Goal: Check status: Check status

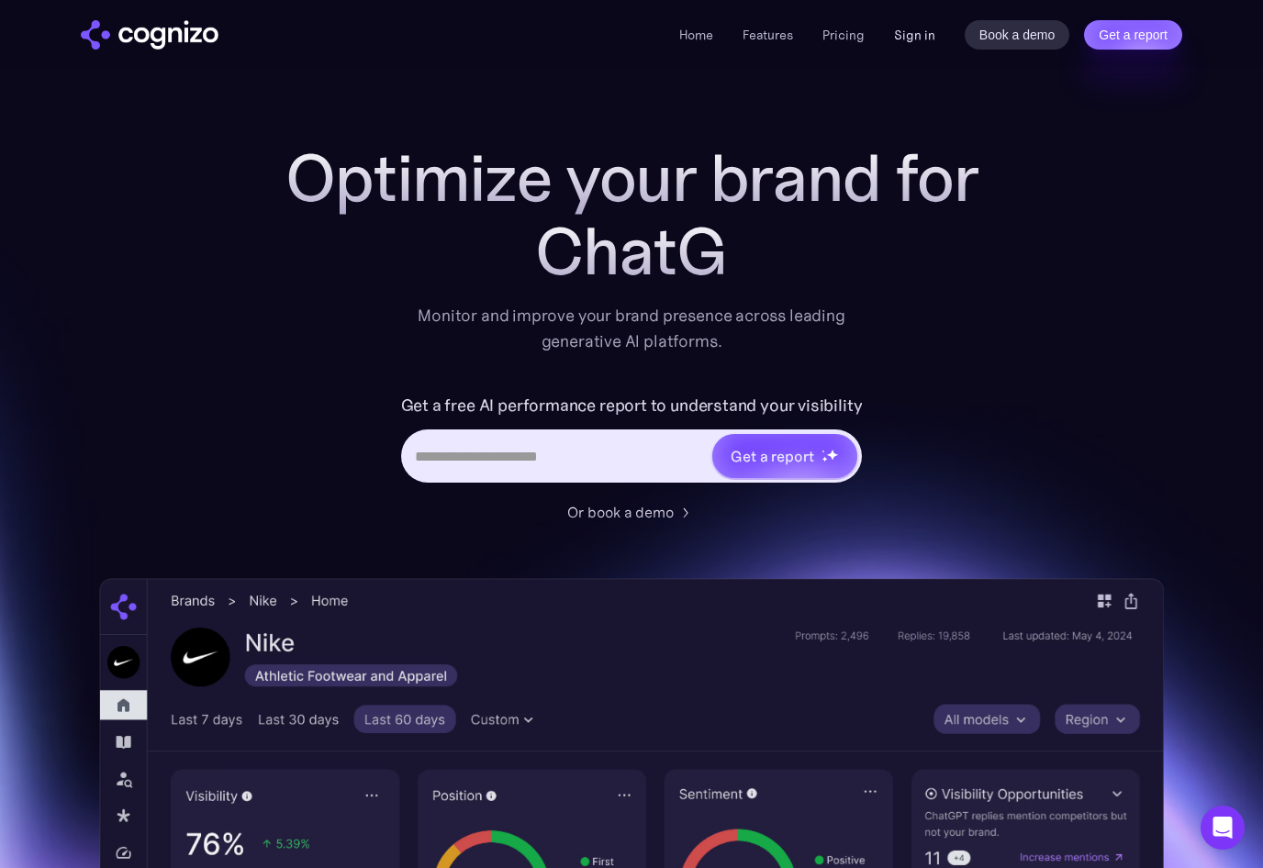
click at [914, 31] on link "Sign in" at bounding box center [914, 35] width 41 height 22
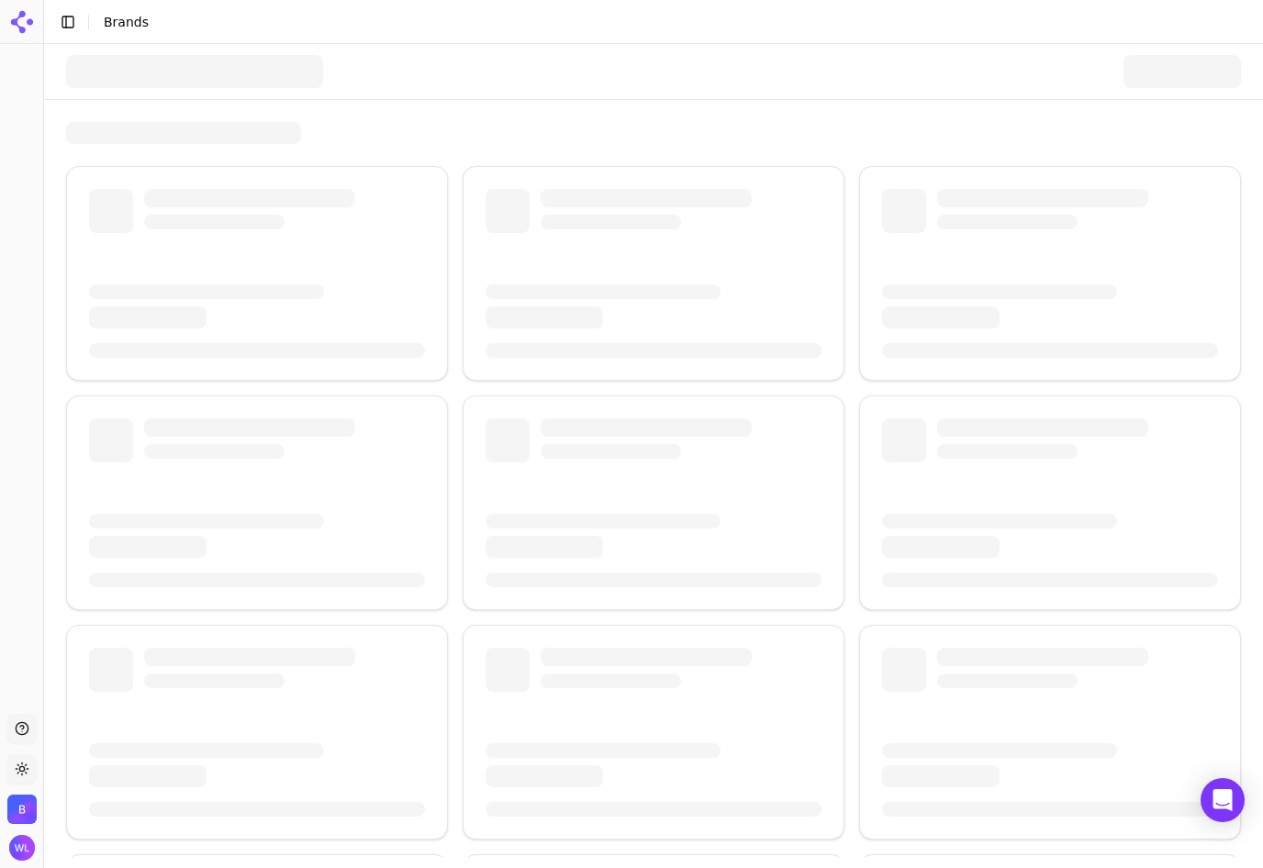
click at [577, 268] on div at bounding box center [654, 273] width 382 height 215
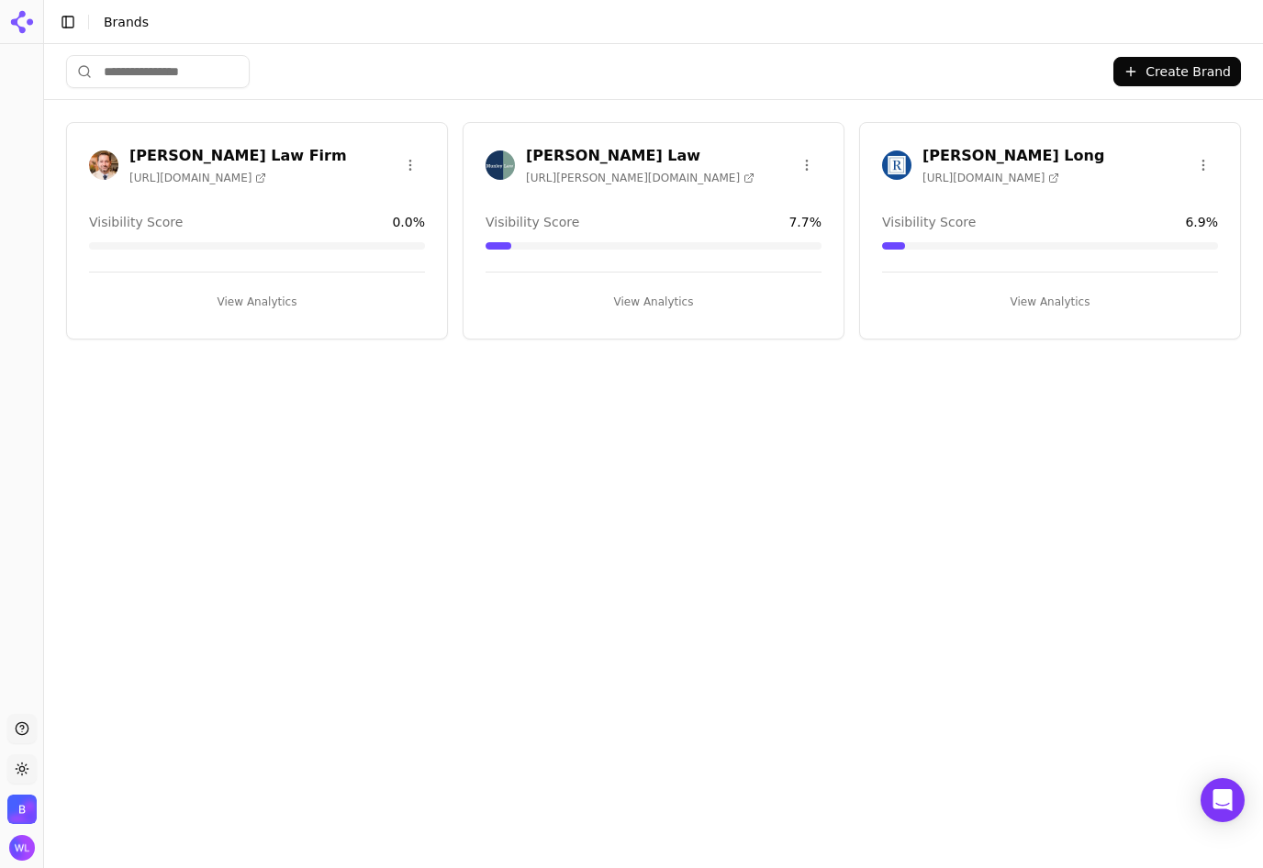
click at [619, 222] on div "Visibility Score 7.7 %" at bounding box center [654, 222] width 336 height 18
click at [558, 158] on h3 "Munley Law" at bounding box center [640, 156] width 229 height 22
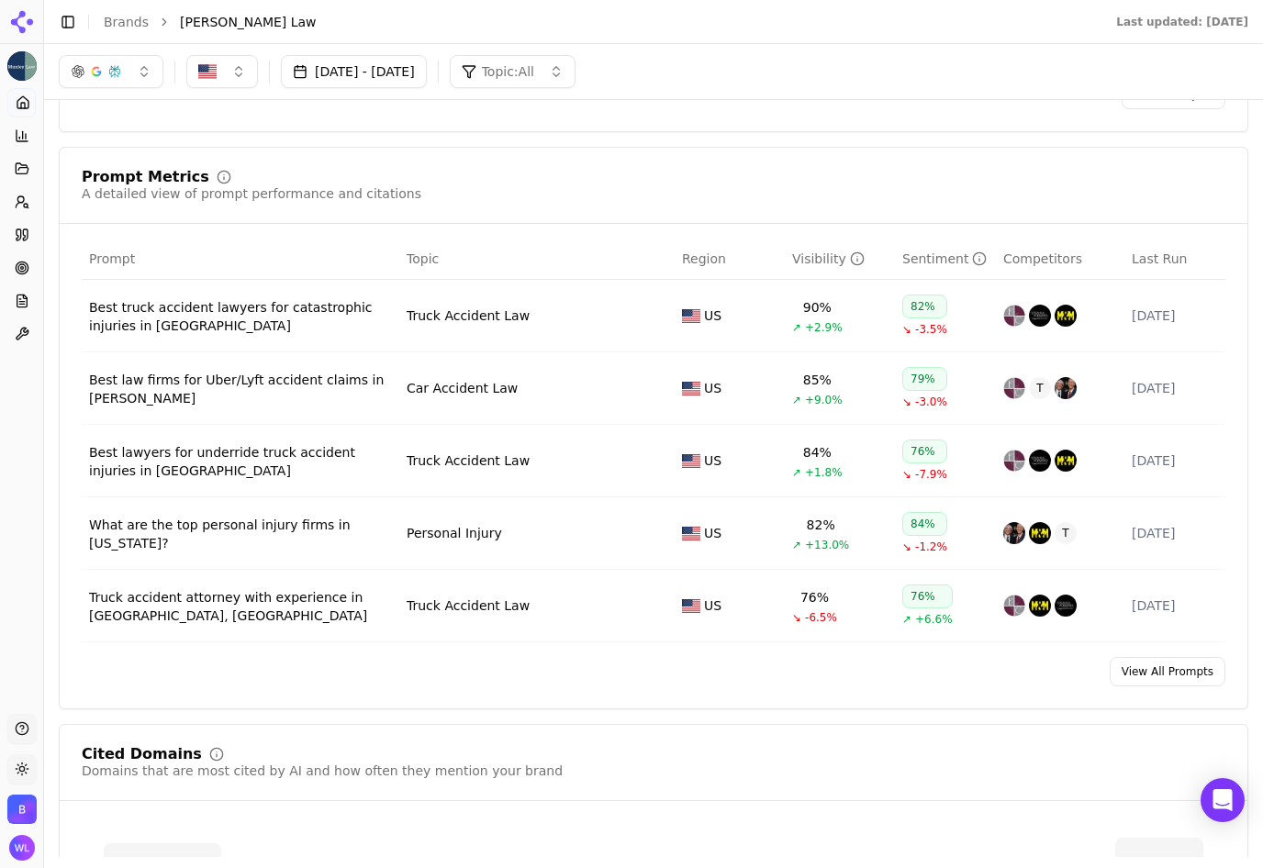
scroll to position [1238, 0]
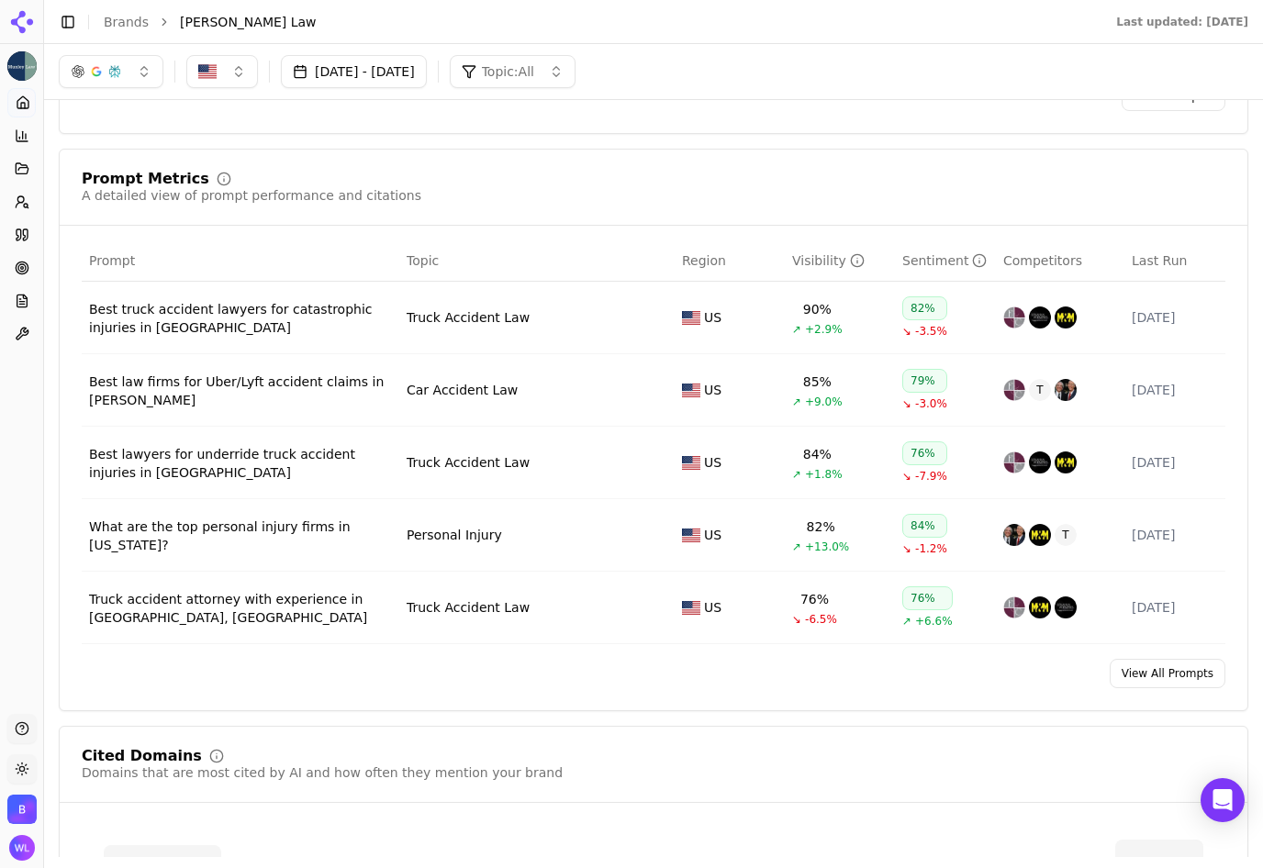
click at [248, 329] on div "Best truck accident lawyers for catastrophic injuries in Scranton" at bounding box center [240, 318] width 303 height 37
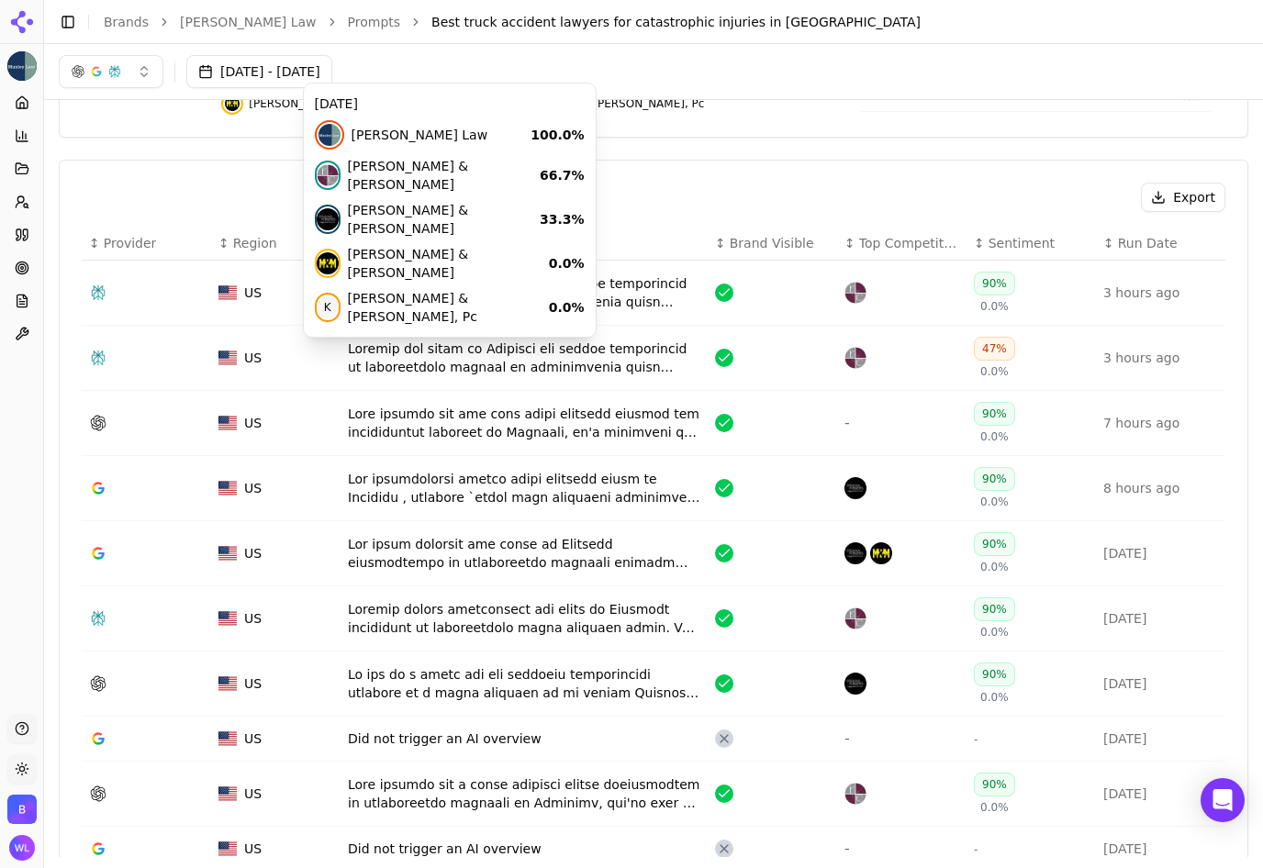
scroll to position [536, 0]
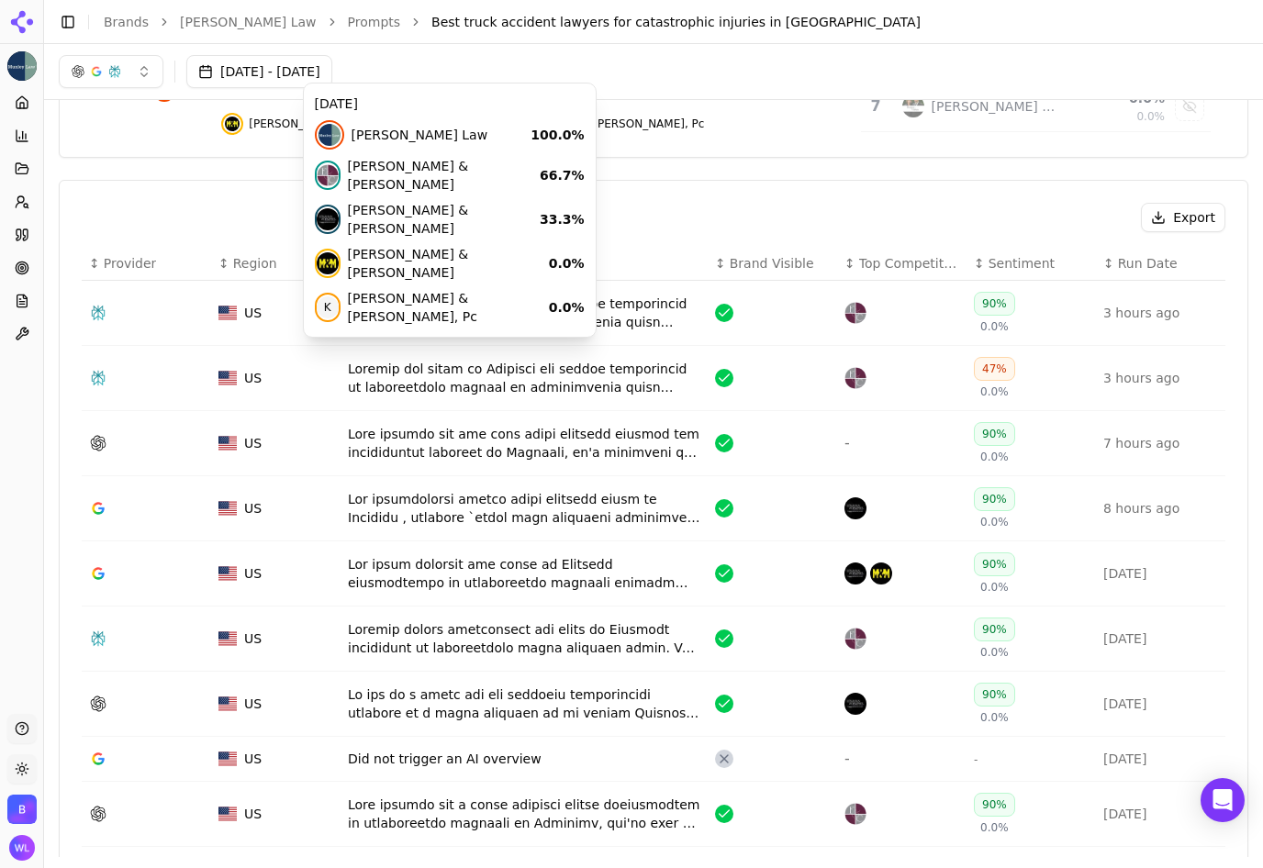
click at [960, 427] on td "-" at bounding box center [901, 443] width 129 height 65
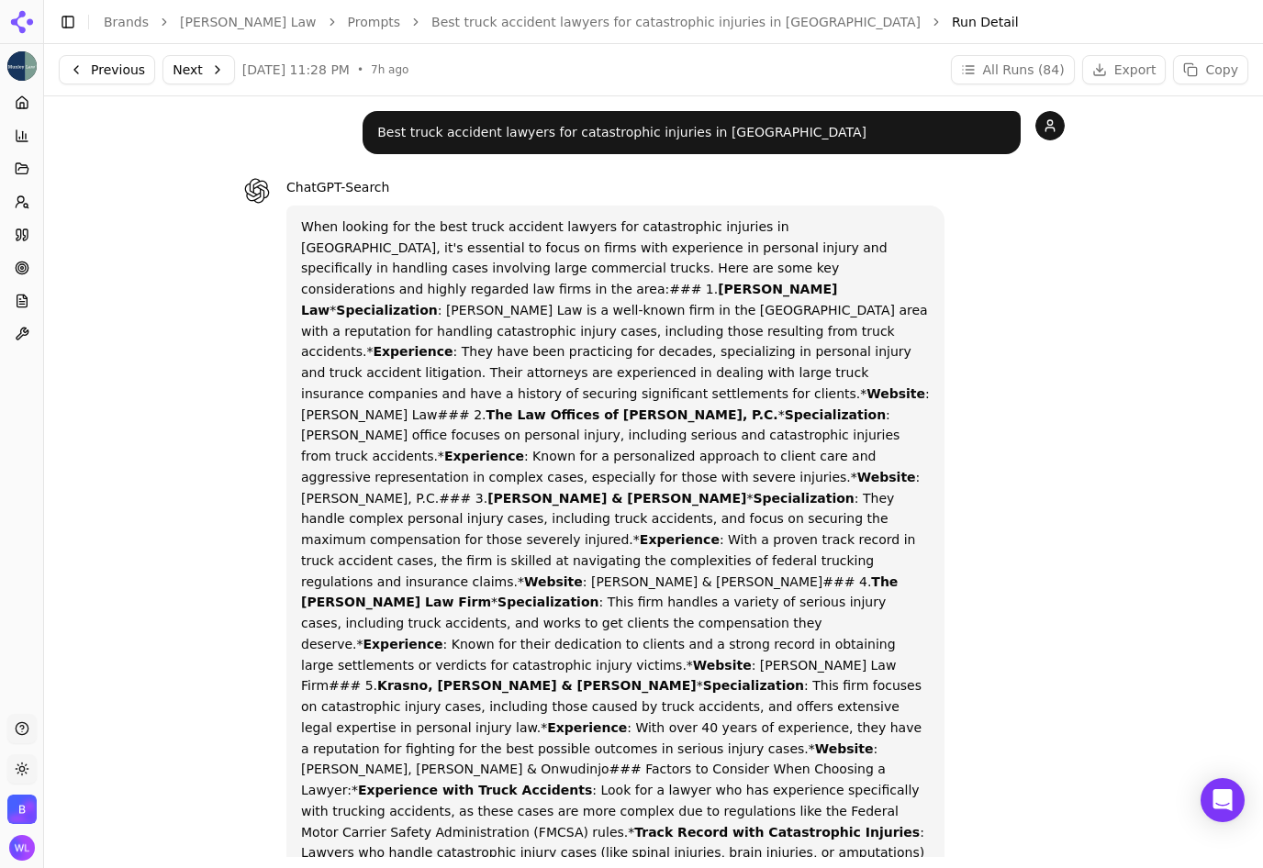
click at [107, 64] on button "Previous" at bounding box center [107, 69] width 96 height 29
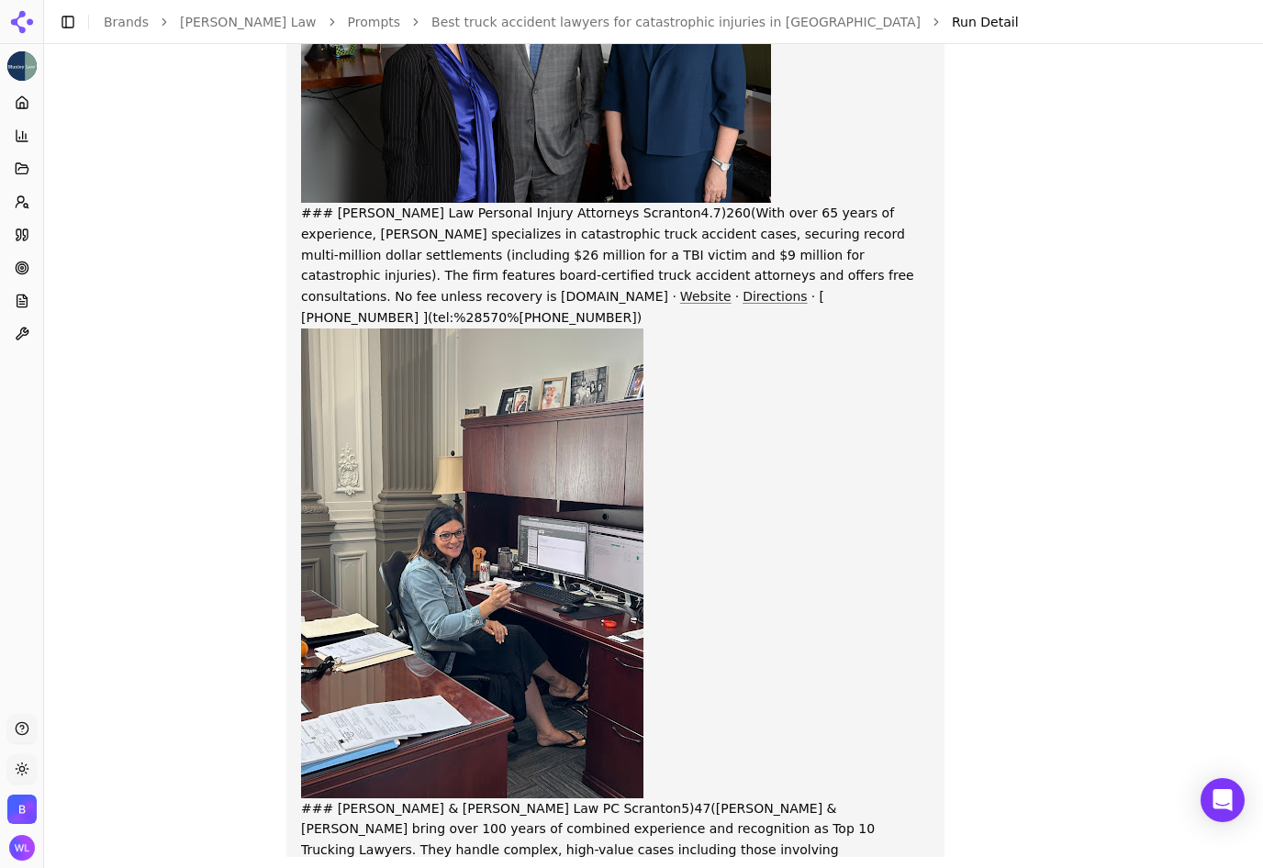
scroll to position [391, 0]
